Goal: Information Seeking & Learning: Check status

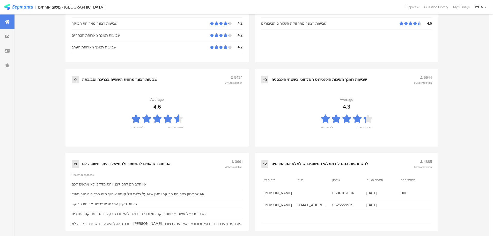
scroll to position [523, 0]
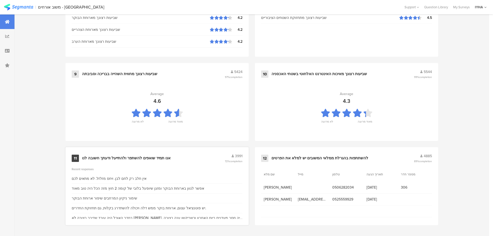
click at [114, 158] on div "אנו תמיד שואפים להשתפר ולהתייעל ודעתך חשובה לנו" at bounding box center [126, 157] width 88 height 5
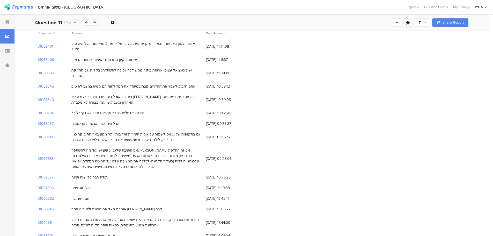
scroll to position [103, 0]
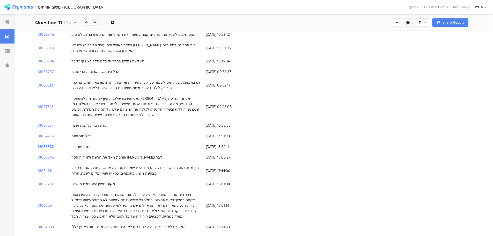
click at [47, 144] on section "31066362" at bounding box center [46, 146] width 16 height 5
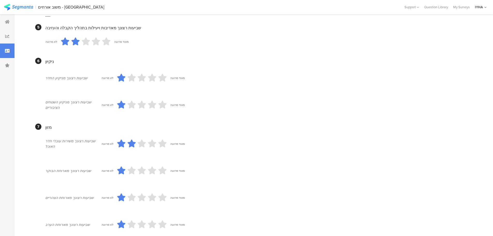
scroll to position [441, 0]
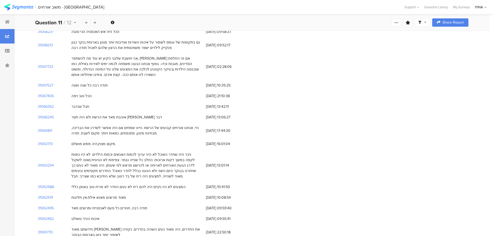
scroll to position [155, 0]
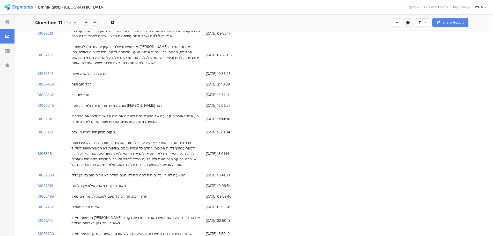
click at [40, 151] on section "31063254" at bounding box center [46, 153] width 16 height 5
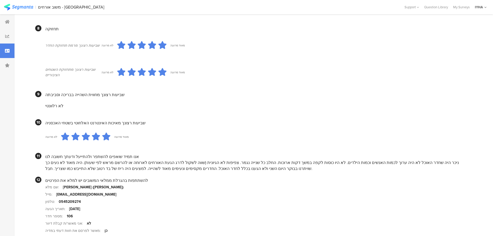
scroll to position [445, 0]
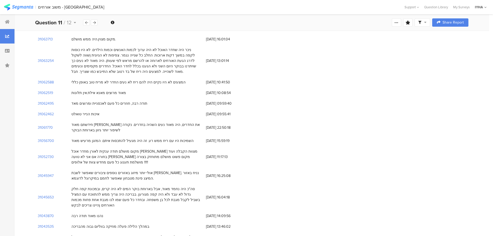
scroll to position [259, 0]
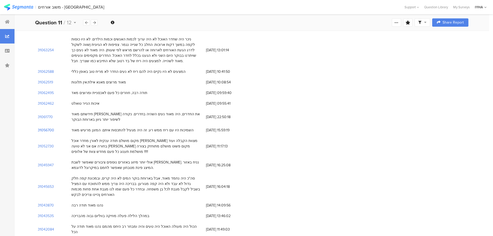
click at [47, 127] on section "31056700" at bounding box center [46, 129] width 16 height 5
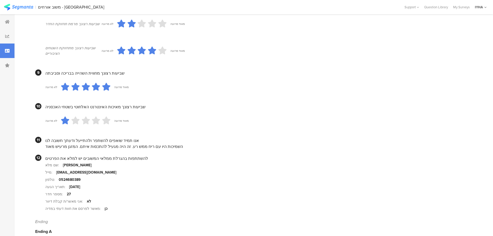
scroll to position [444, 0]
